Goal: Navigation & Orientation: Find specific page/section

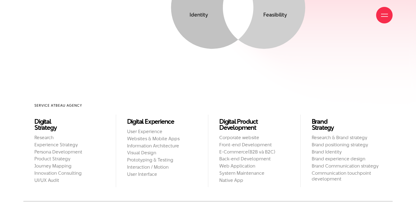
scroll to position [462, 0]
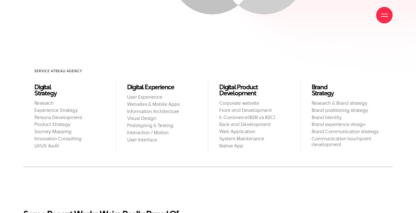
click at [383, 17] on div at bounding box center [384, 15] width 7 height 7
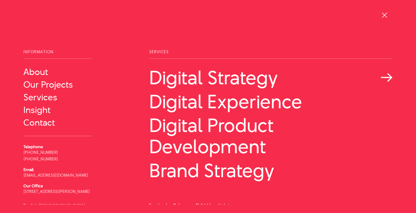
click at [237, 81] on link "Digital Strategy" at bounding box center [270, 77] width 243 height 21
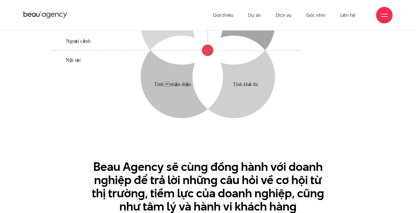
scroll to position [662, 0]
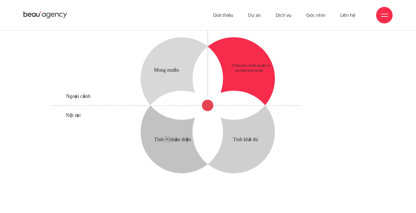
click at [248, 70] on circle at bounding box center [234, 78] width 82 height 82
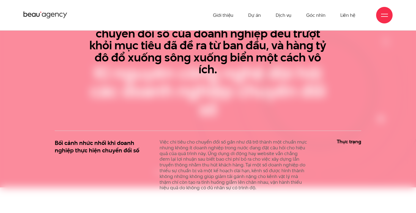
scroll to position [0, 0]
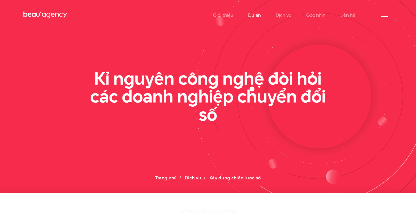
click at [253, 17] on link "Dự án" at bounding box center [254, 15] width 13 height 30
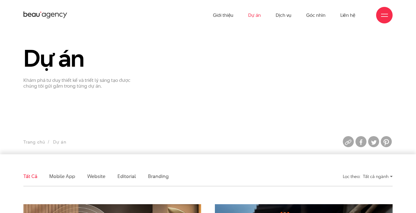
click at [383, 14] on span at bounding box center [384, 14] width 7 height 1
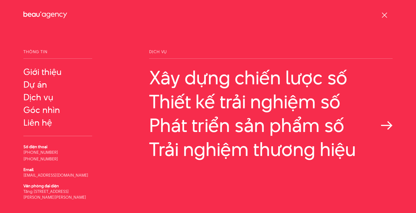
click at [208, 128] on link "Phát triển sản phẩm số" at bounding box center [270, 124] width 243 height 21
